Goal: Task Accomplishment & Management: Use online tool/utility

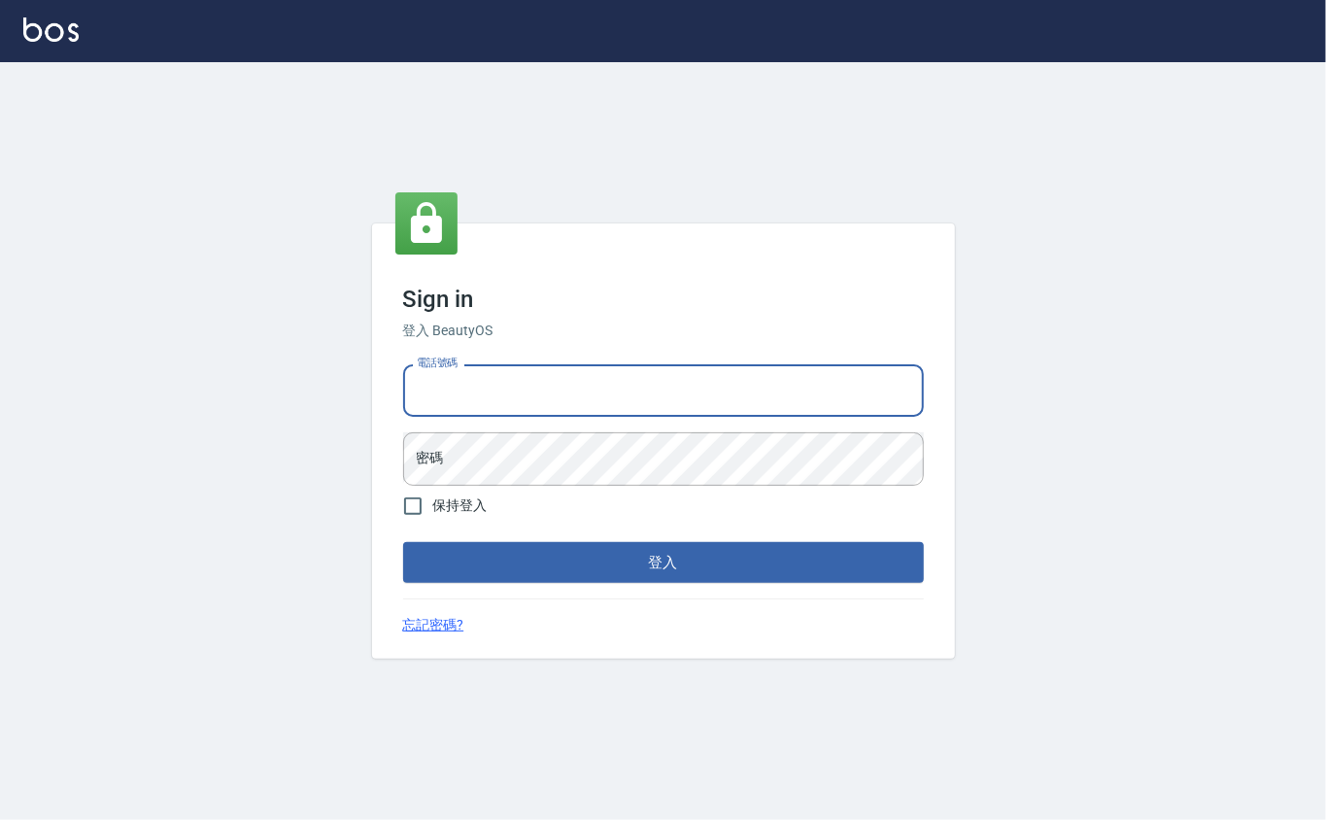
click at [484, 392] on input "電話號碼" at bounding box center [663, 390] width 521 height 52
type input "0912271117"
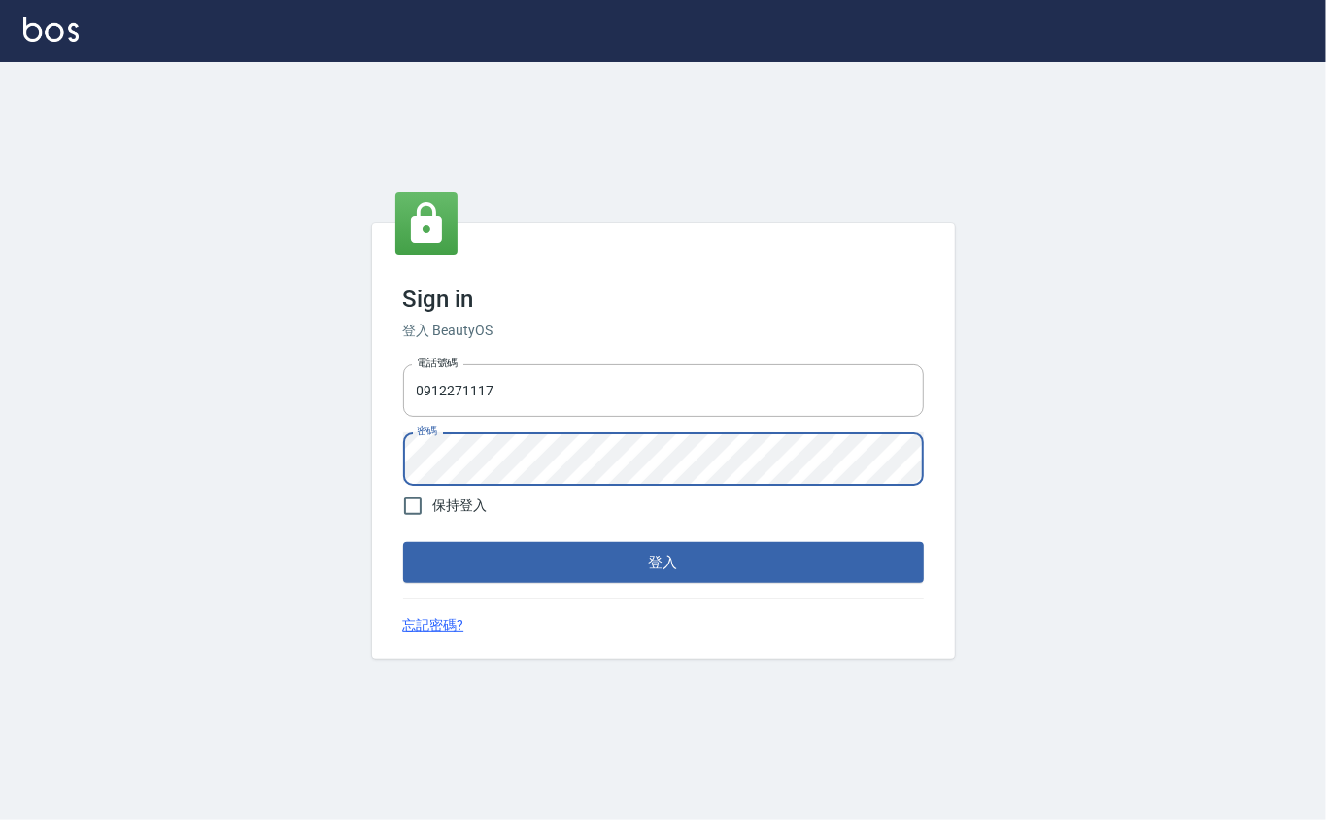
click at [403, 542] on button "登入" at bounding box center [663, 562] width 521 height 41
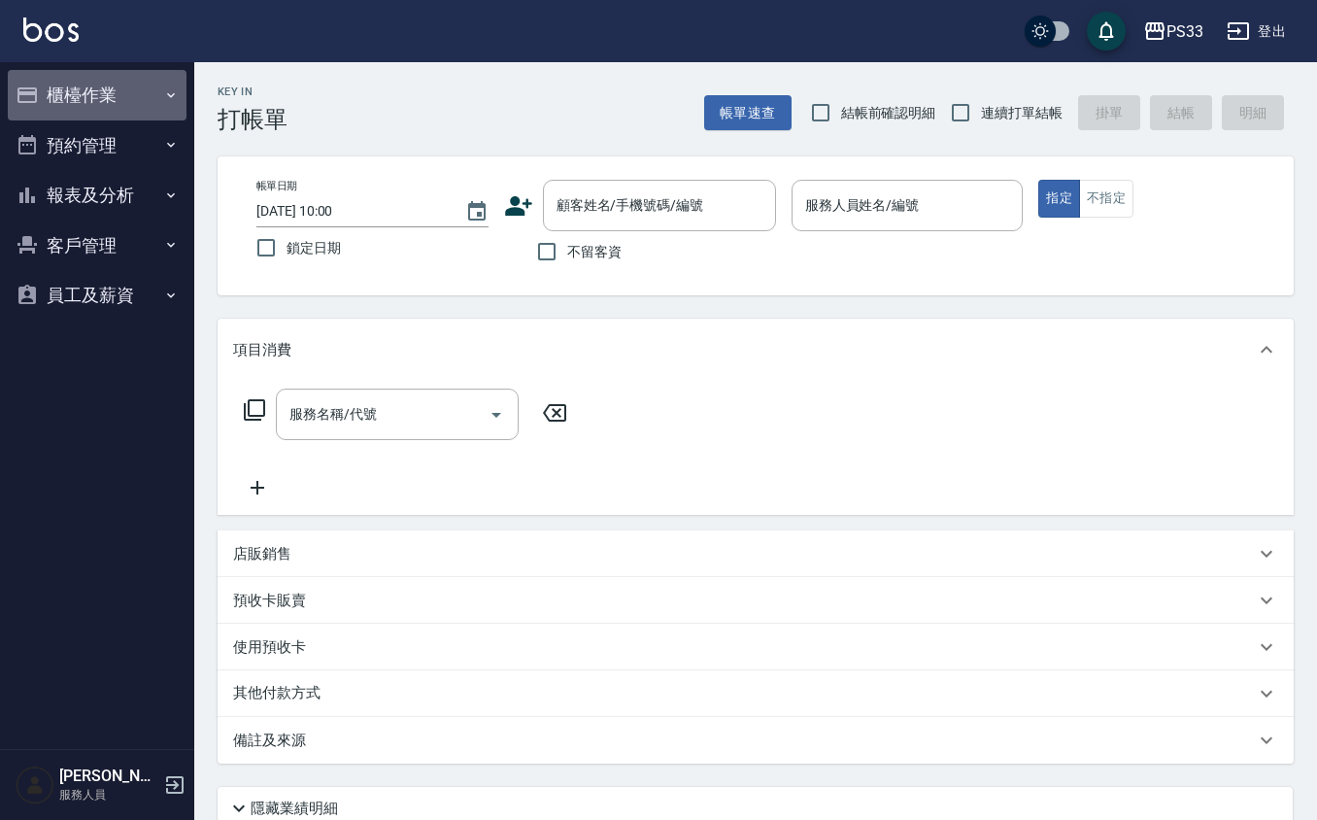
click at [70, 95] on button "櫃檯作業" at bounding box center [97, 95] width 179 height 50
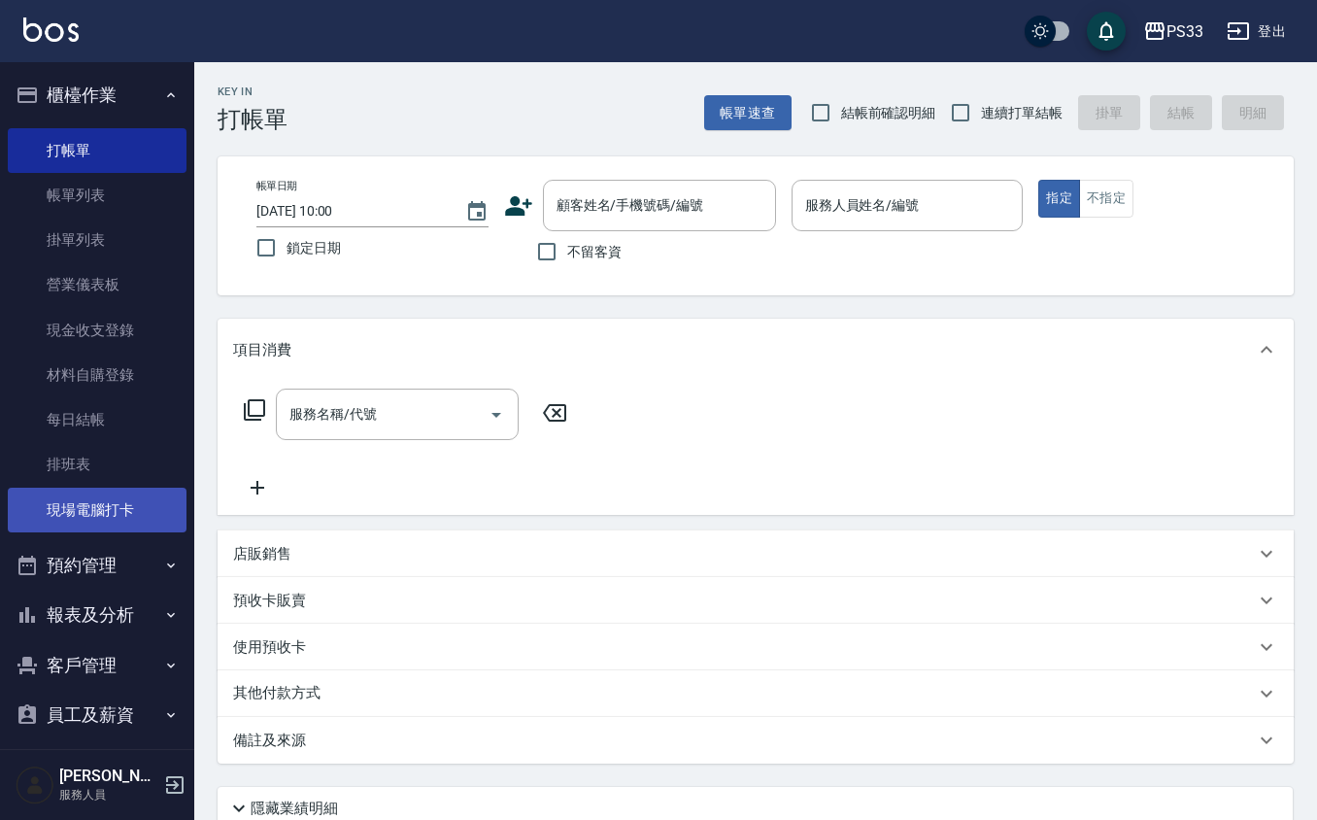
click at [115, 498] on link "現場電腦打卡" at bounding box center [97, 510] width 179 height 45
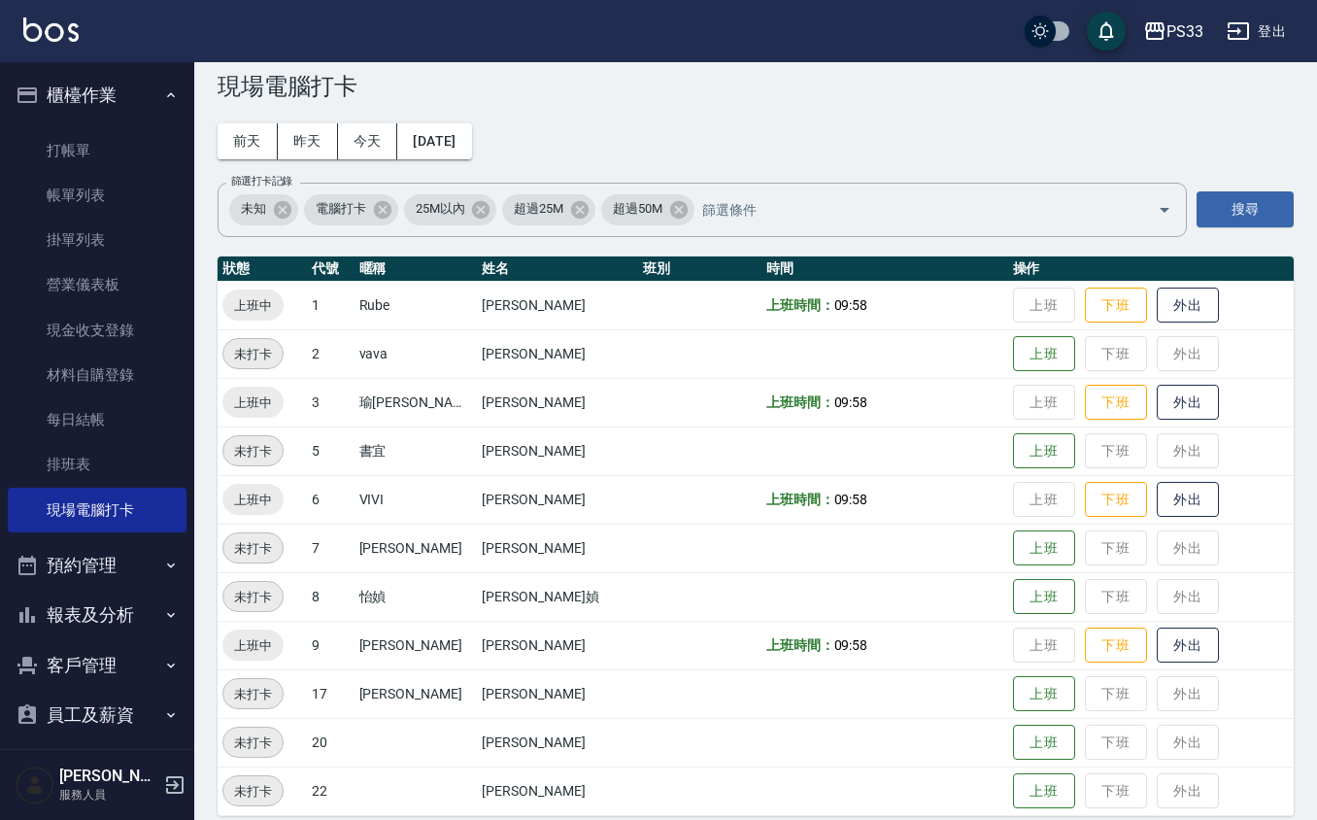
scroll to position [51, 0]
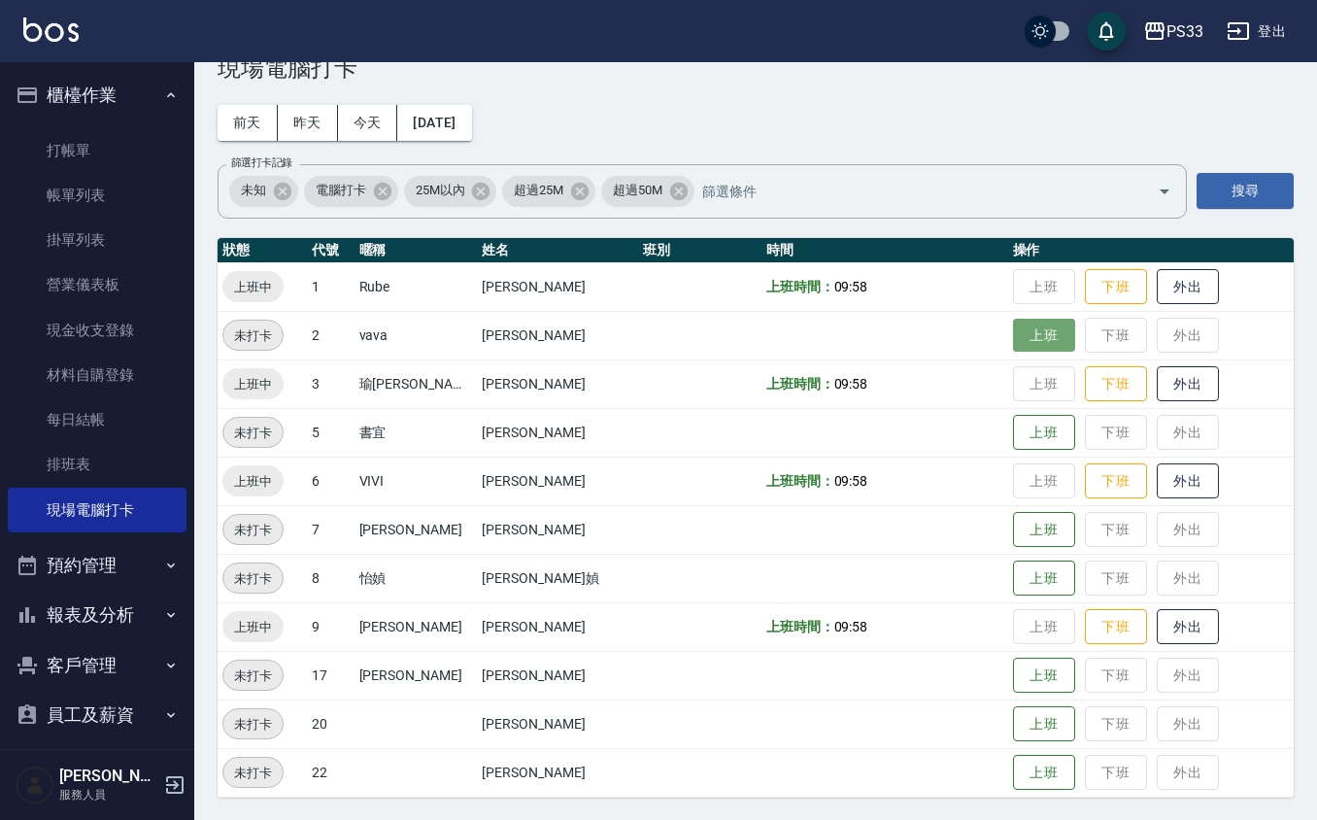
click at [1013, 339] on button "上班" at bounding box center [1044, 336] width 62 height 34
click at [1013, 779] on button "上班" at bounding box center [1044, 773] width 62 height 34
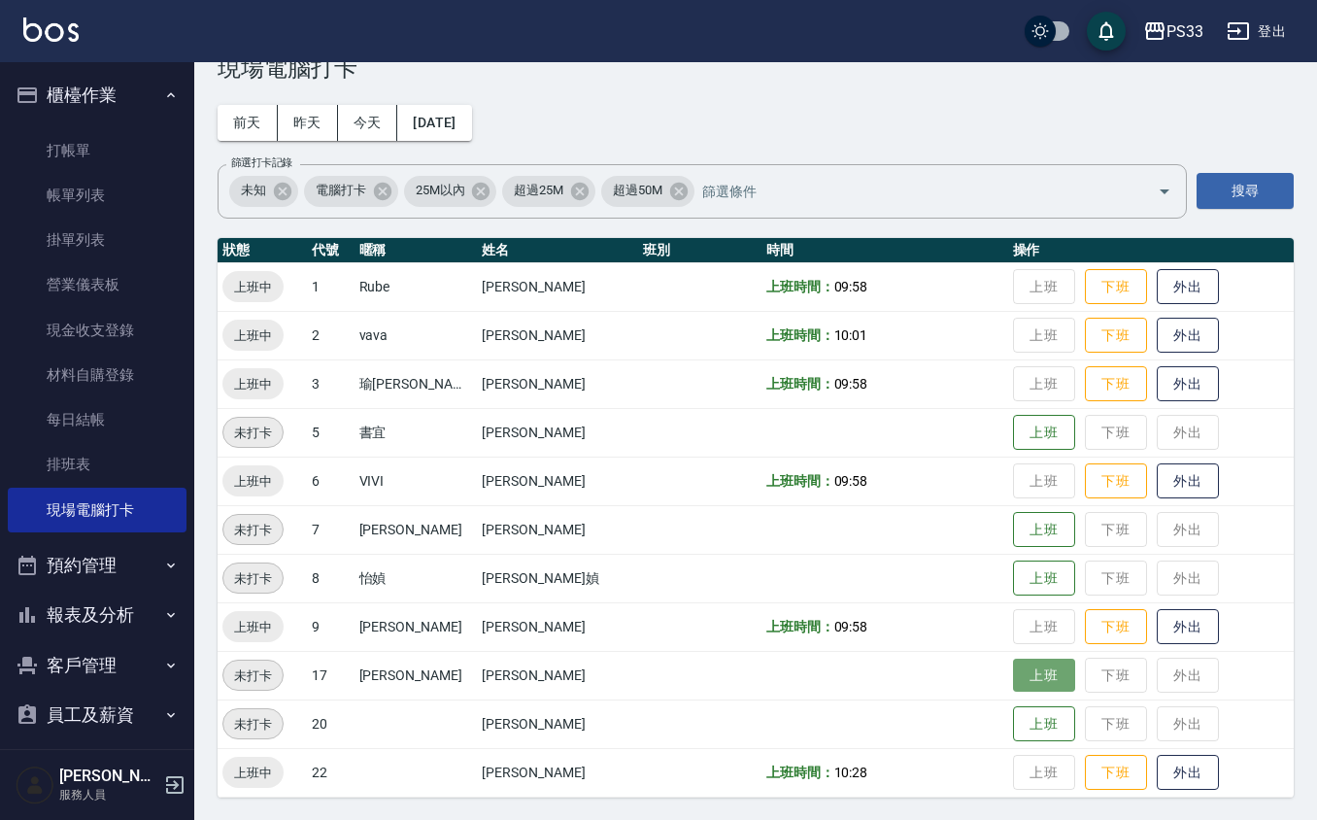
click at [1013, 669] on button "上班" at bounding box center [1044, 675] width 62 height 34
